Goal: Task Accomplishment & Management: Manage account settings

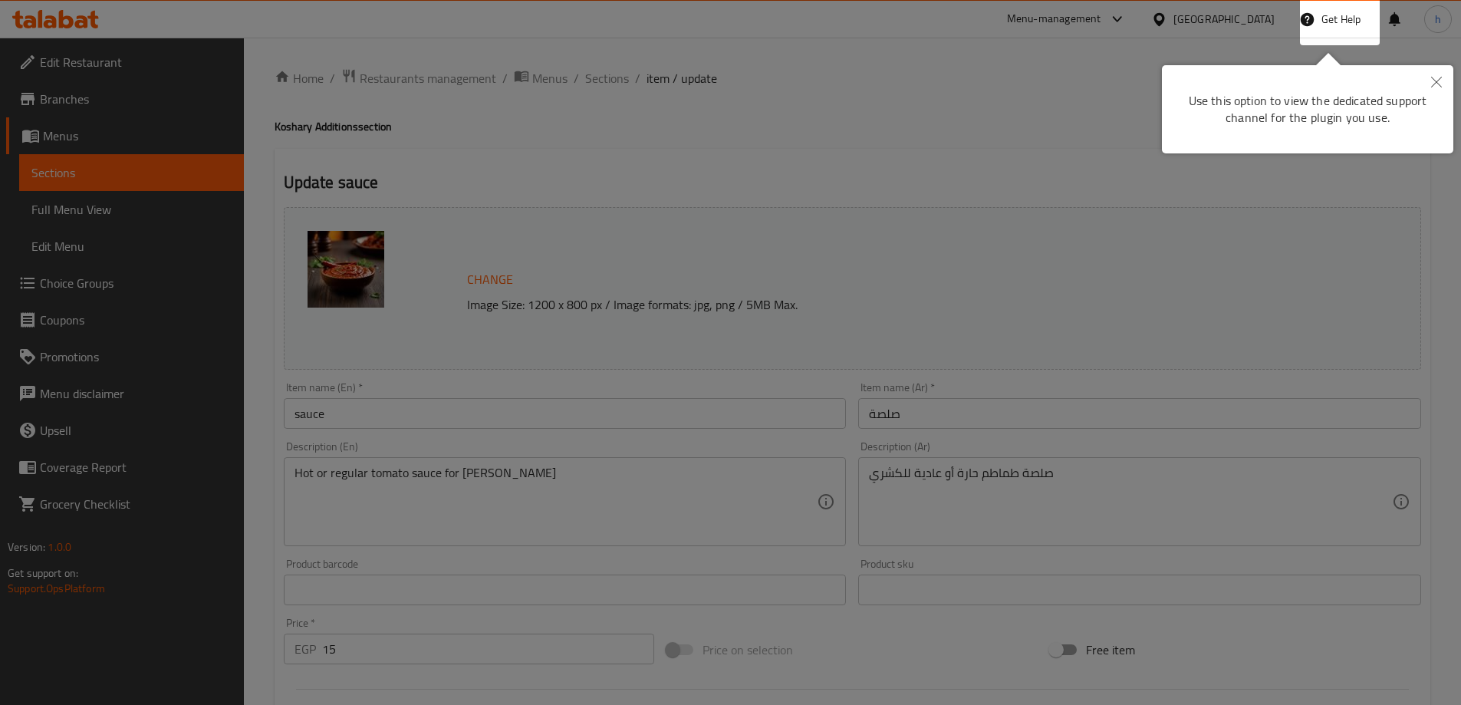
click at [1437, 84] on icon "Close" at bounding box center [1436, 82] width 11 height 11
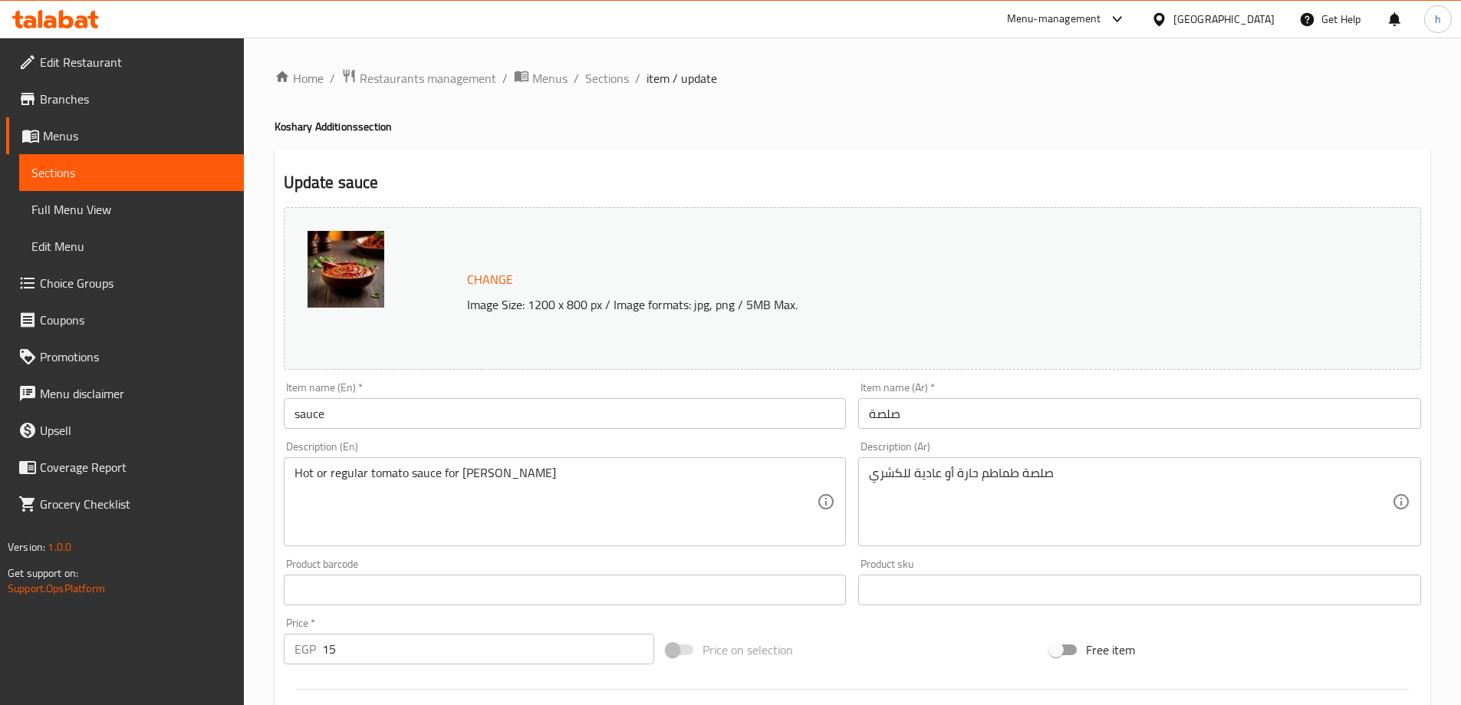
click at [1271, 11] on div "Egypt" at bounding box center [1223, 19] width 101 height 17
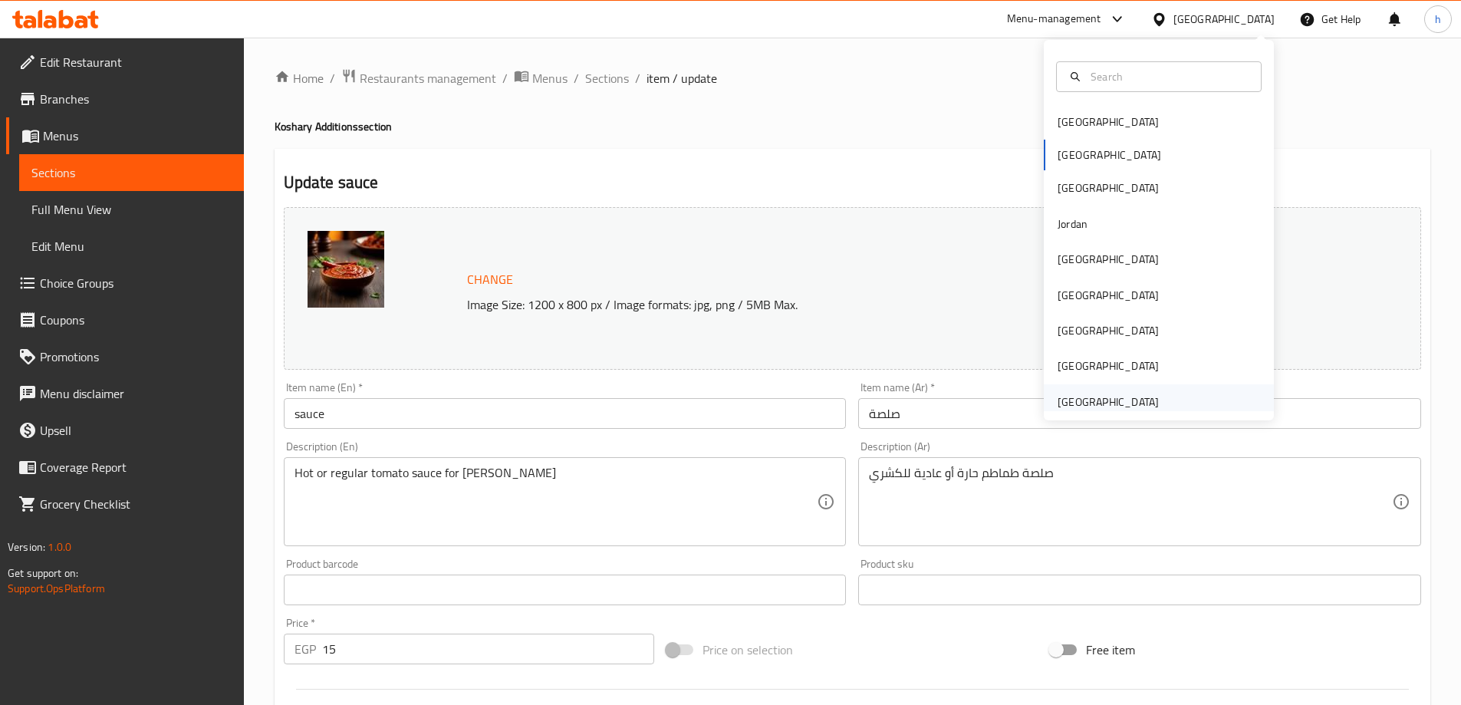
click at [1182, 403] on div "[GEOGRAPHIC_DATA]" at bounding box center [1158, 401] width 230 height 35
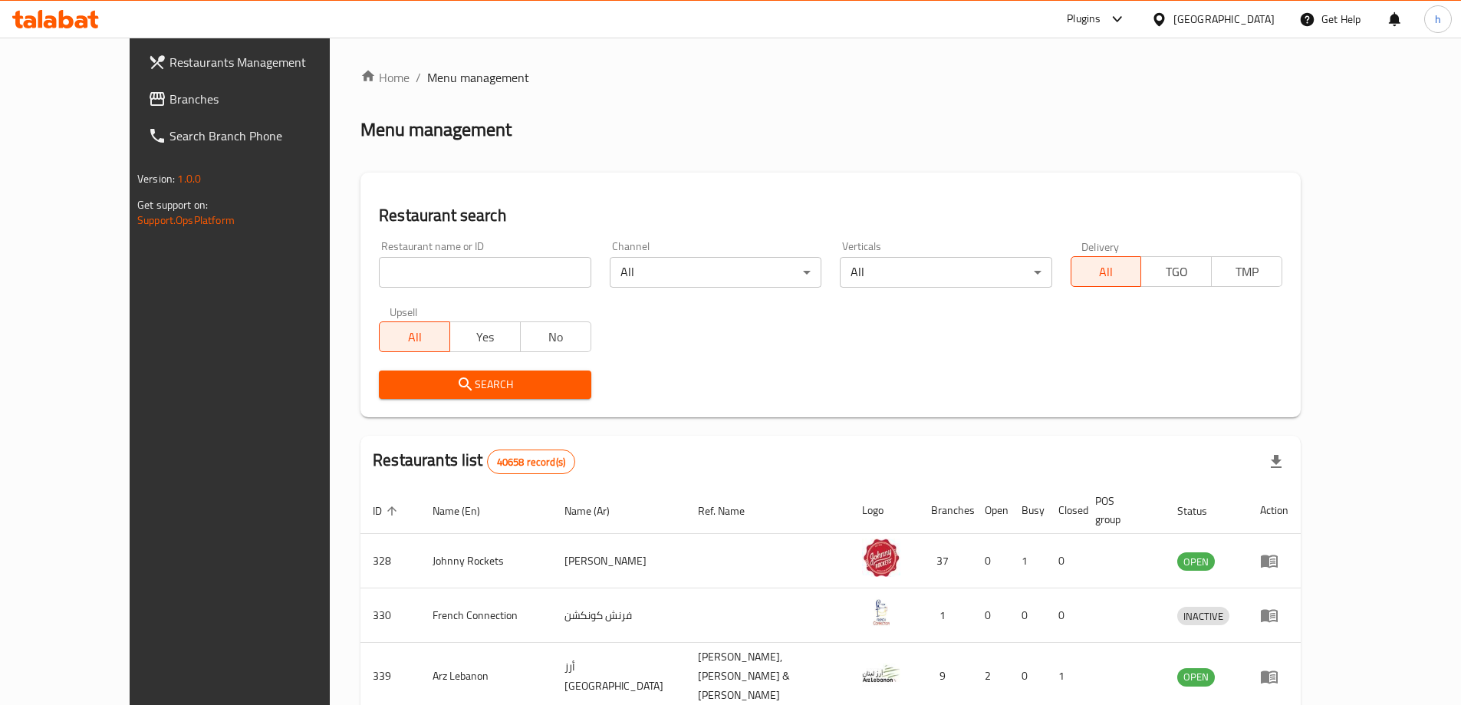
click at [169, 104] on span "Branches" at bounding box center [265, 99] width 192 height 18
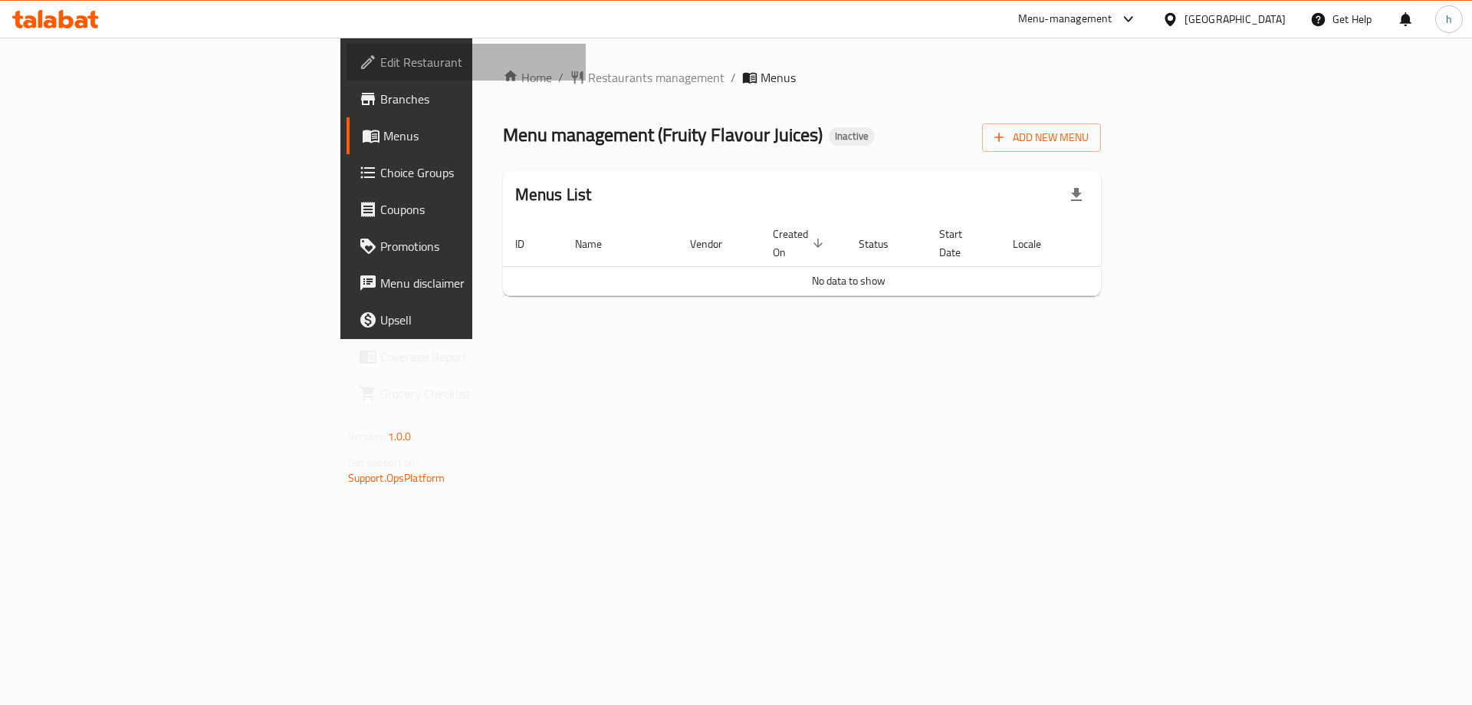
click at [380, 59] on span "Edit Restaurant" at bounding box center [477, 62] width 194 height 18
